Goal: Register for event/course

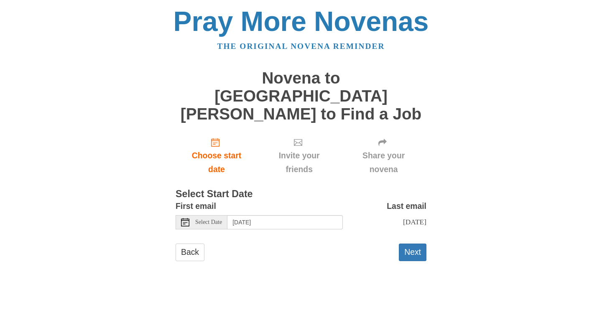
click at [179, 215] on div "Select Date" at bounding box center [202, 222] width 52 height 14
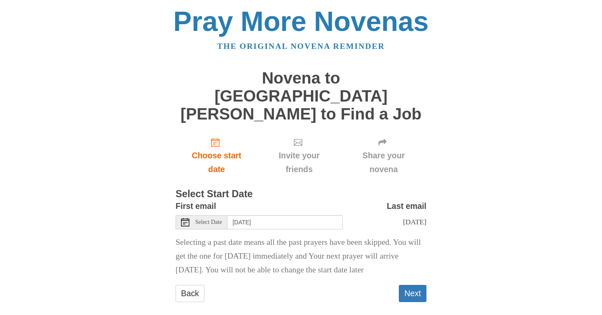
click at [189, 218] on icon at bounding box center [185, 222] width 8 height 8
click at [189, 218] on use at bounding box center [185, 222] width 8 height 8
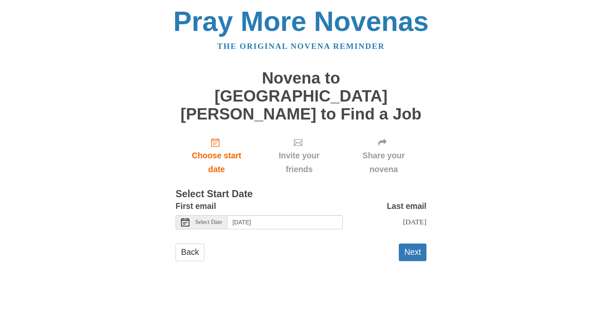
click at [186, 218] on icon at bounding box center [185, 222] width 8 height 8
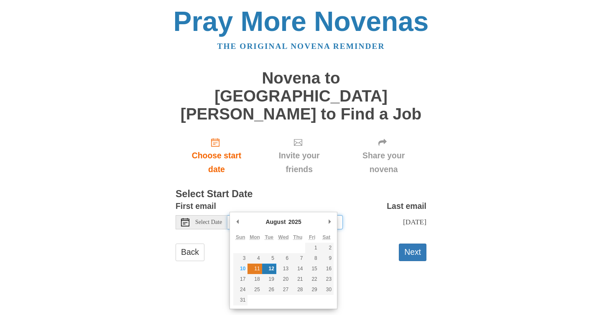
type input "Monday, August 11th"
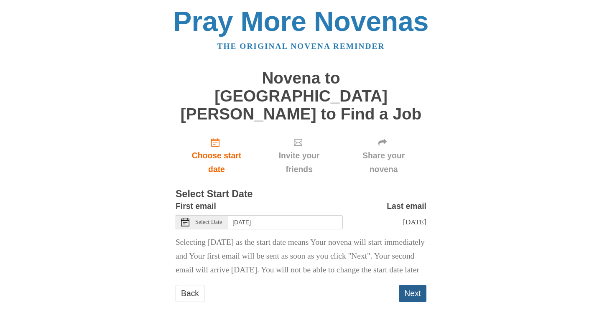
click at [407, 288] on button "Next" at bounding box center [413, 293] width 28 height 17
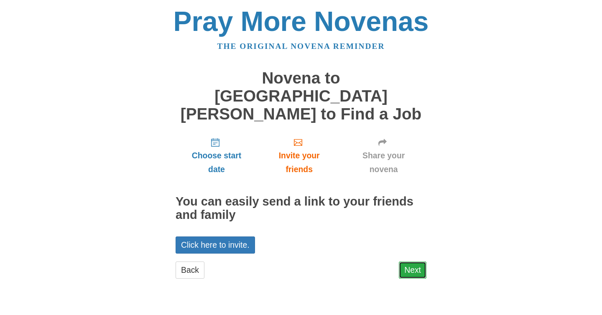
click at [410, 262] on link "Next" at bounding box center [413, 270] width 28 height 17
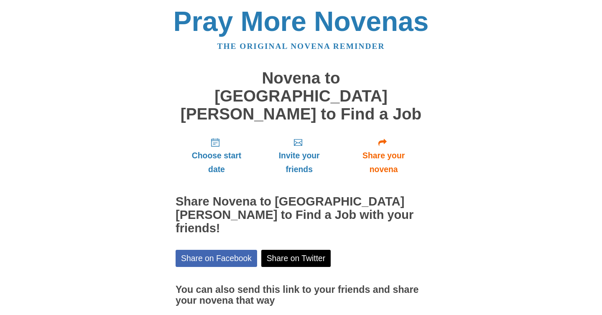
scroll to position [38, 0]
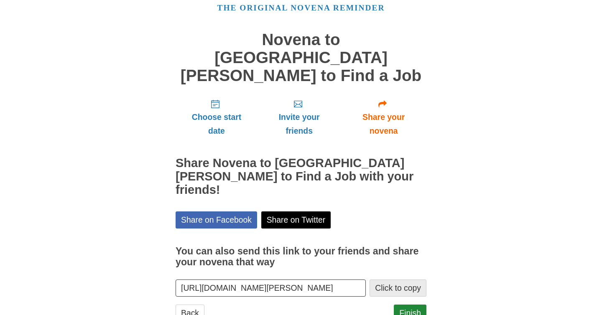
click at [395, 280] on button "Click to copy" at bounding box center [398, 288] width 57 height 17
click at [411, 305] on link "Finish" at bounding box center [410, 313] width 33 height 17
